Goal: Transaction & Acquisition: Purchase product/service

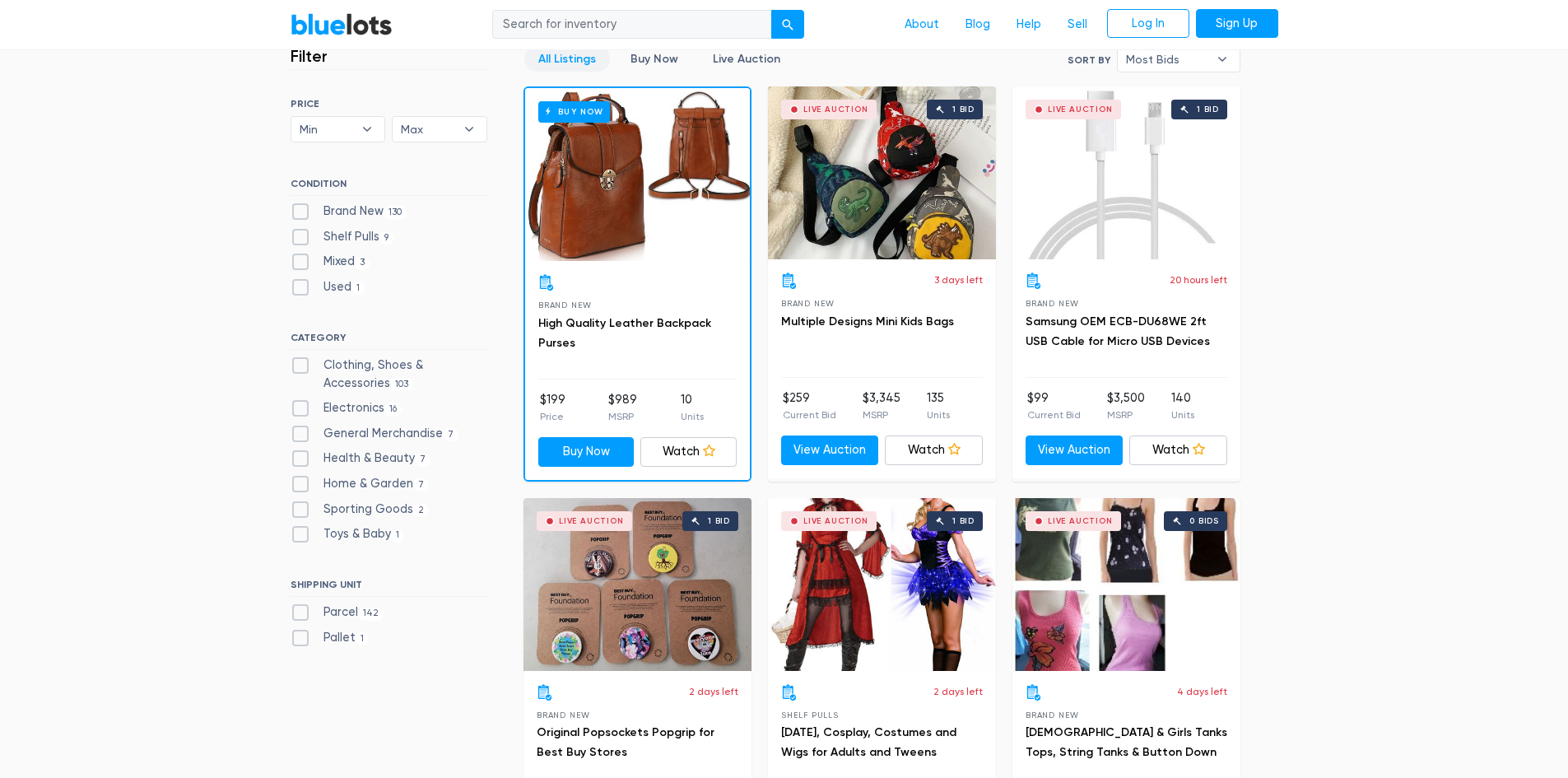
scroll to position [494, 0]
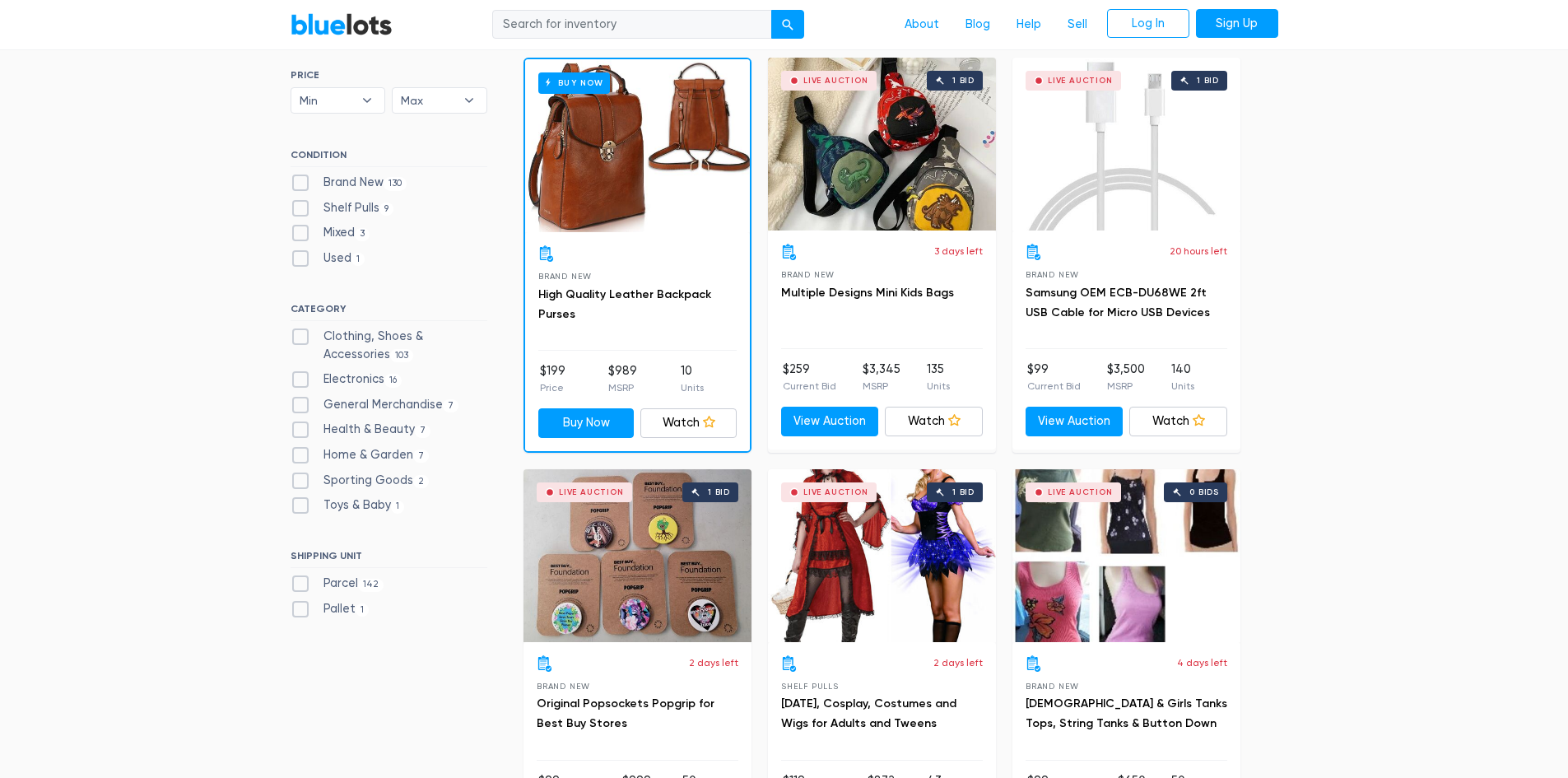
click at [345, 607] on label "Pallet 1" at bounding box center [329, 609] width 79 height 18
click at [301, 607] on input "Pallet 1" at bounding box center [295, 605] width 11 height 11
checkbox input "true"
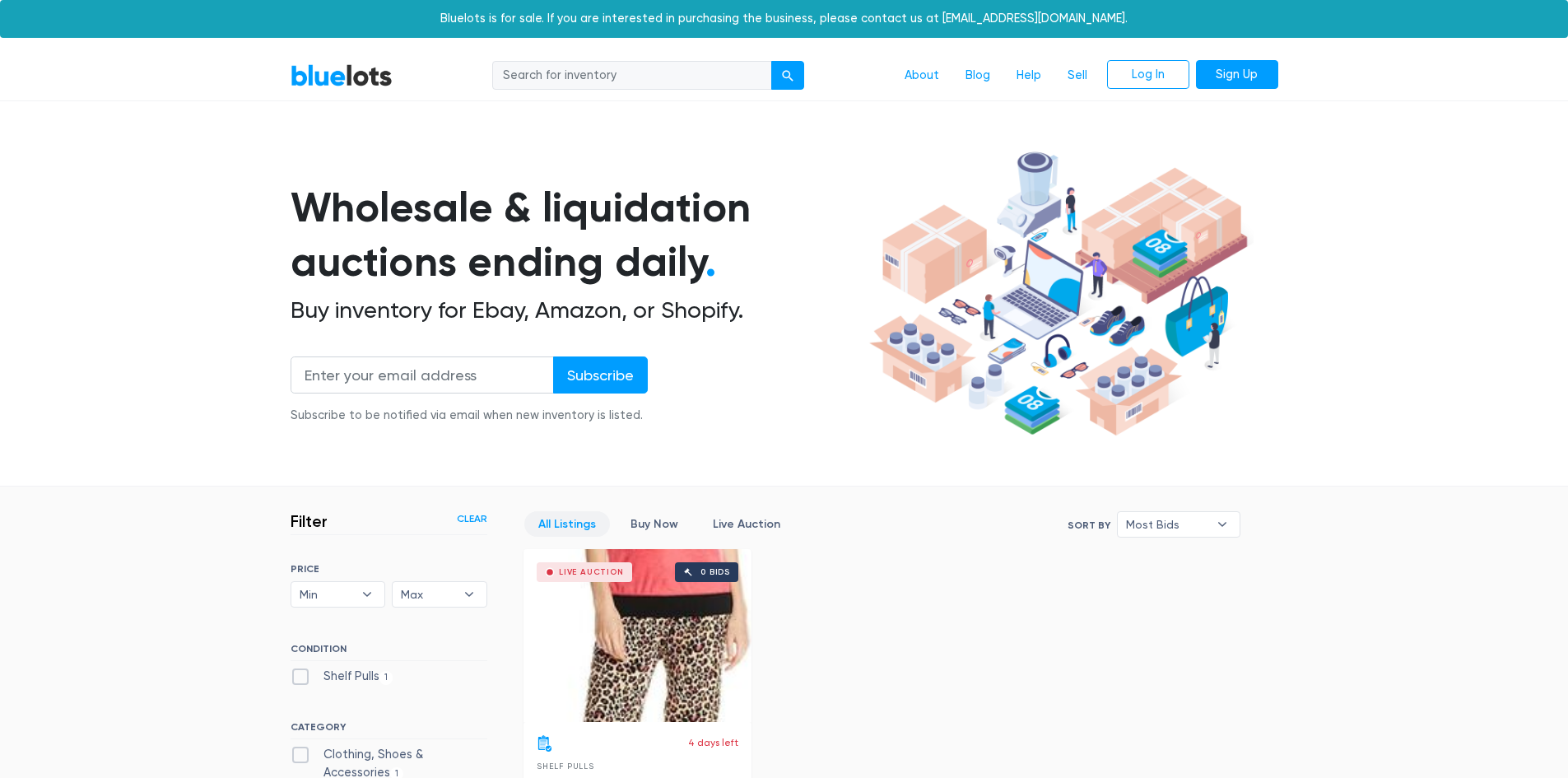
scroll to position [443, 0]
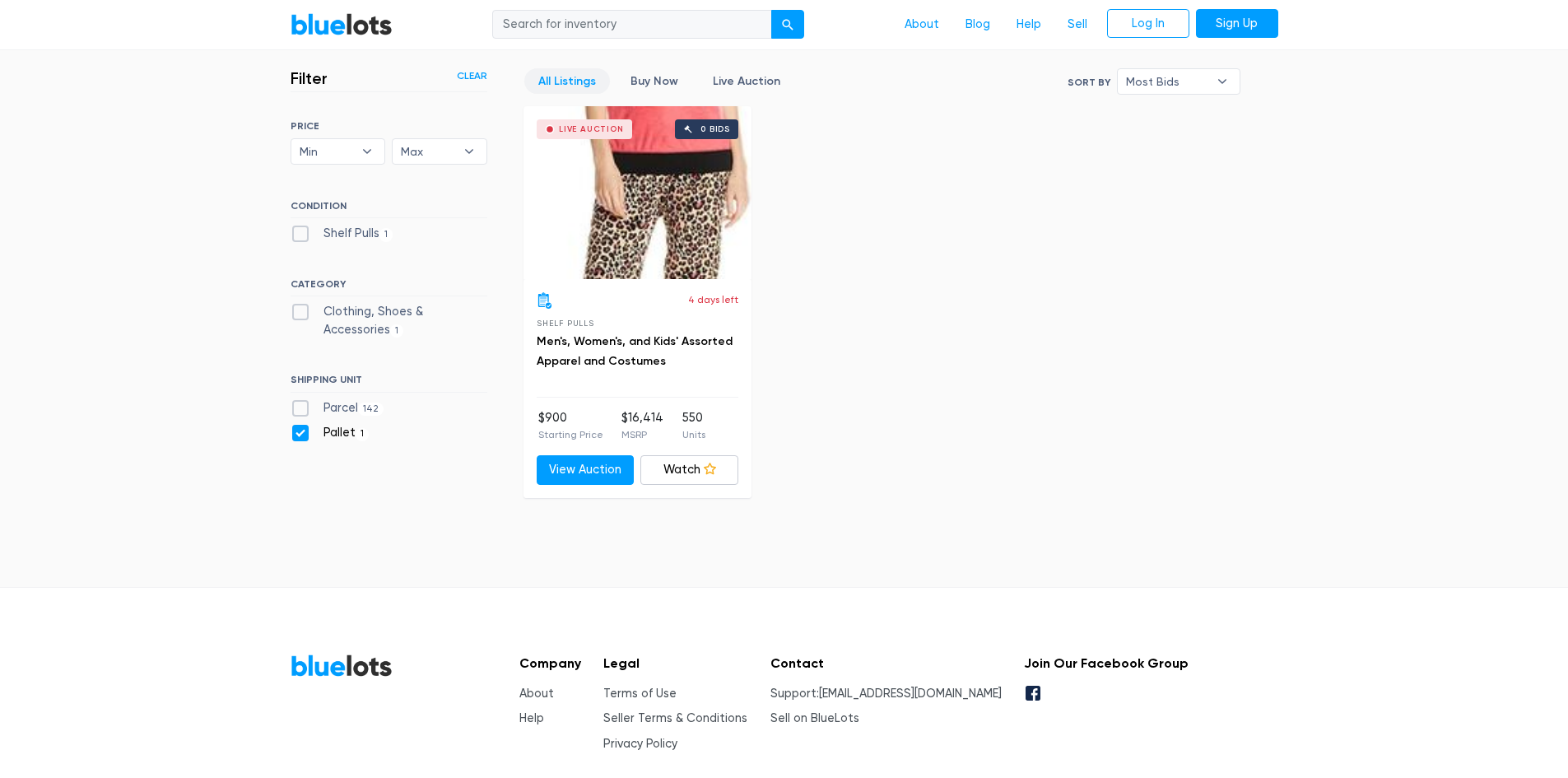
click at [300, 442] on div "Pallet 1" at bounding box center [388, 437] width 197 height 25
click at [299, 435] on label "Pallet 1" at bounding box center [329, 433] width 79 height 18
click at [299, 435] on input "Pallet 1" at bounding box center [295, 429] width 11 height 11
checkbox input "false"
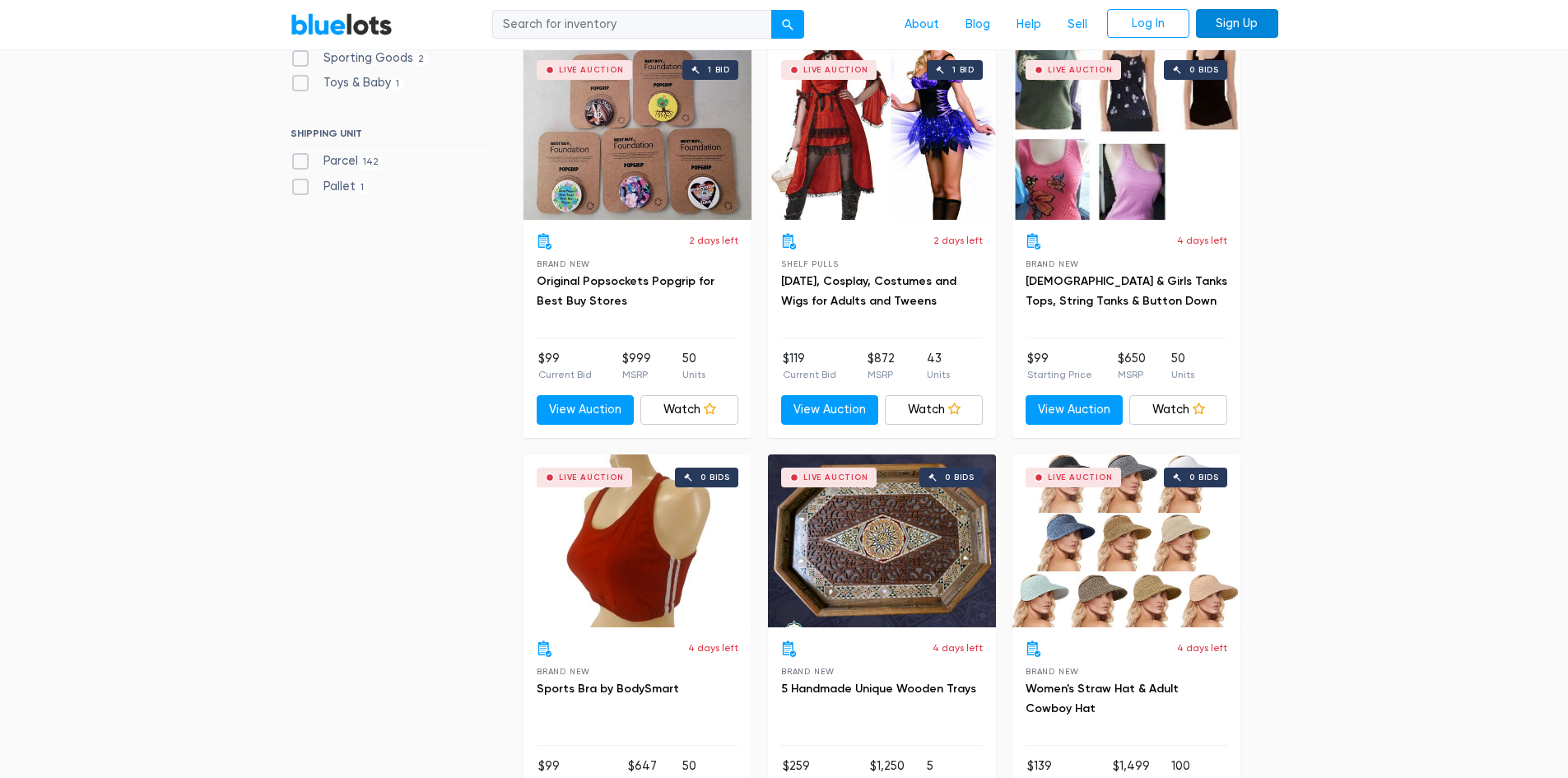
scroll to position [823, 0]
